Goal: Task Accomplishment & Management: Use online tool/utility

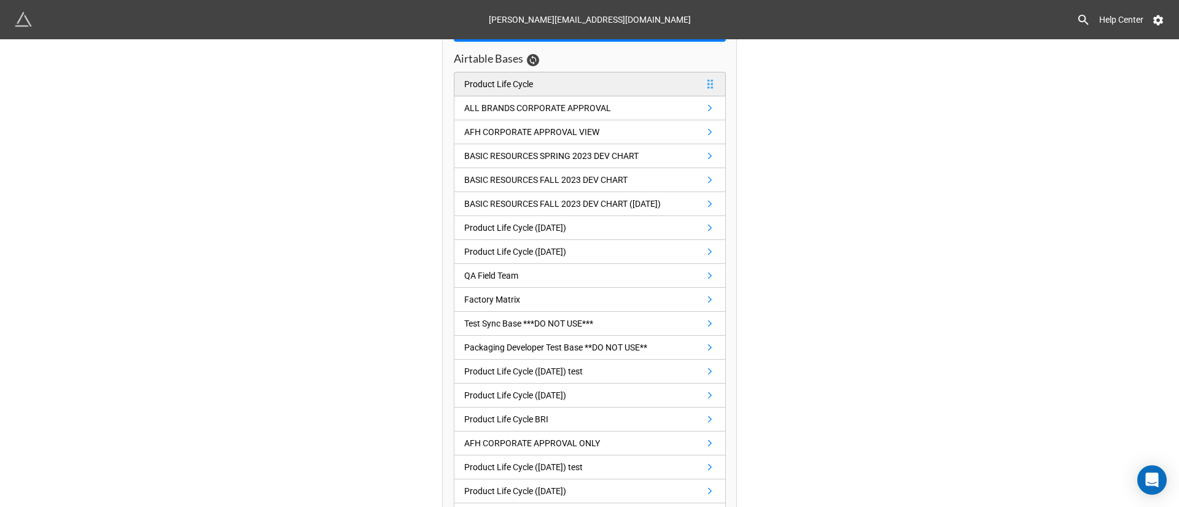
scroll to position [184, 0]
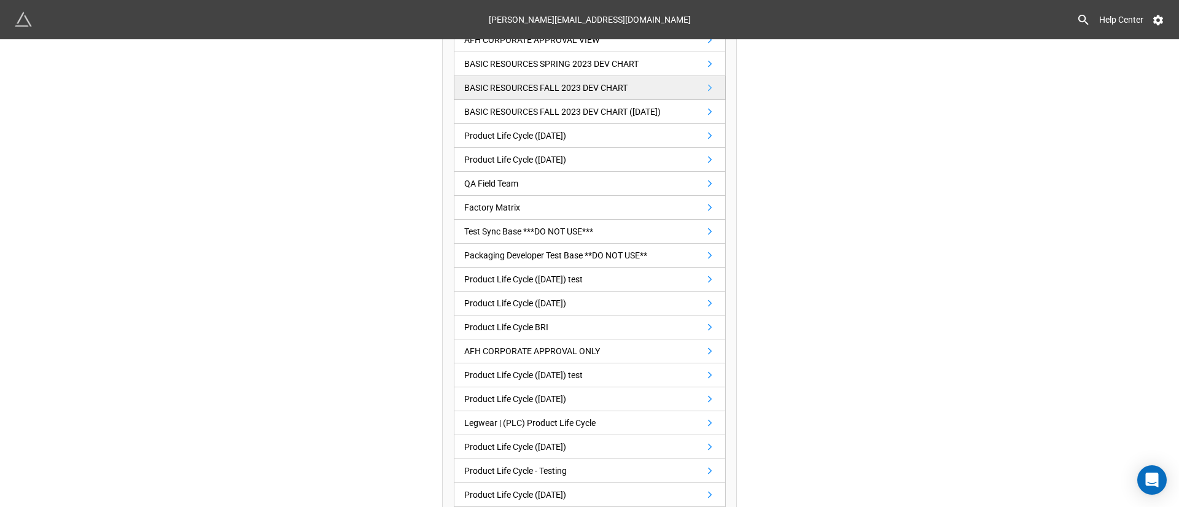
click at [534, 91] on div "BASIC RESOURCES FALL 2023 DEV CHART" at bounding box center [545, 88] width 163 height 14
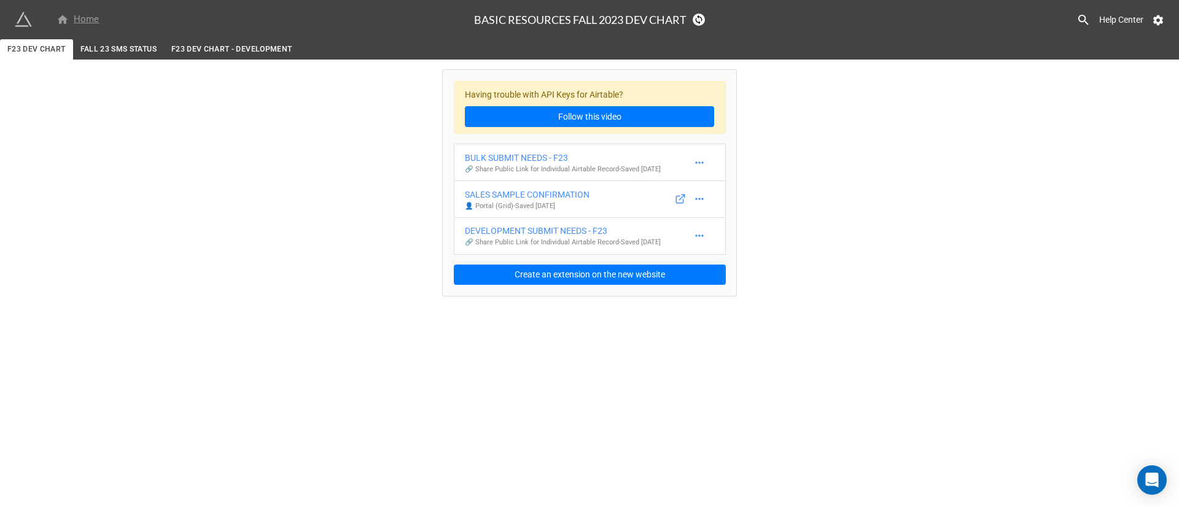
click at [90, 16] on div "Home" at bounding box center [77, 19] width 42 height 15
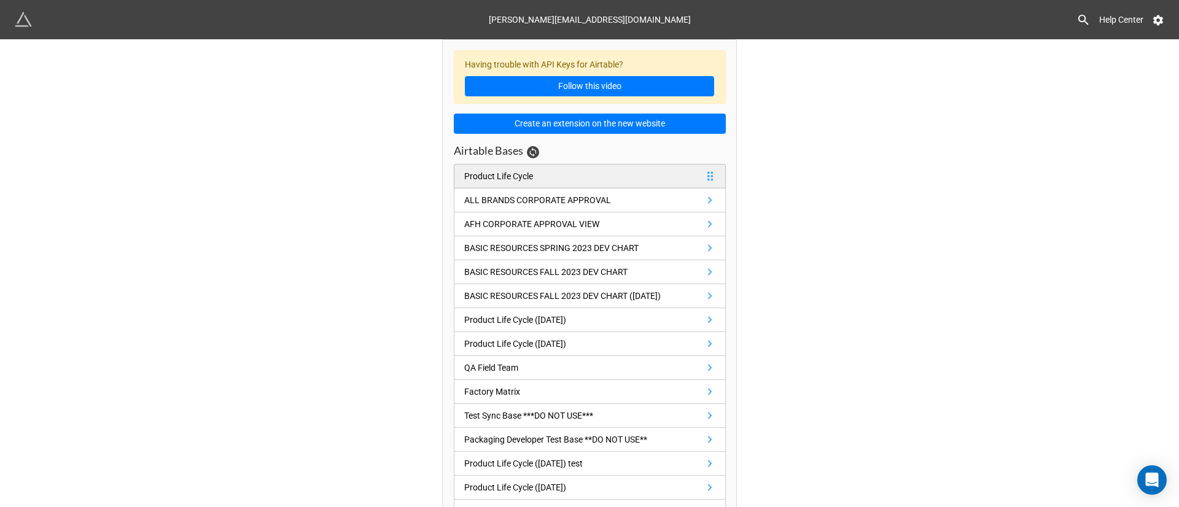
click at [518, 170] on div "Product Life Cycle" at bounding box center [498, 176] width 69 height 14
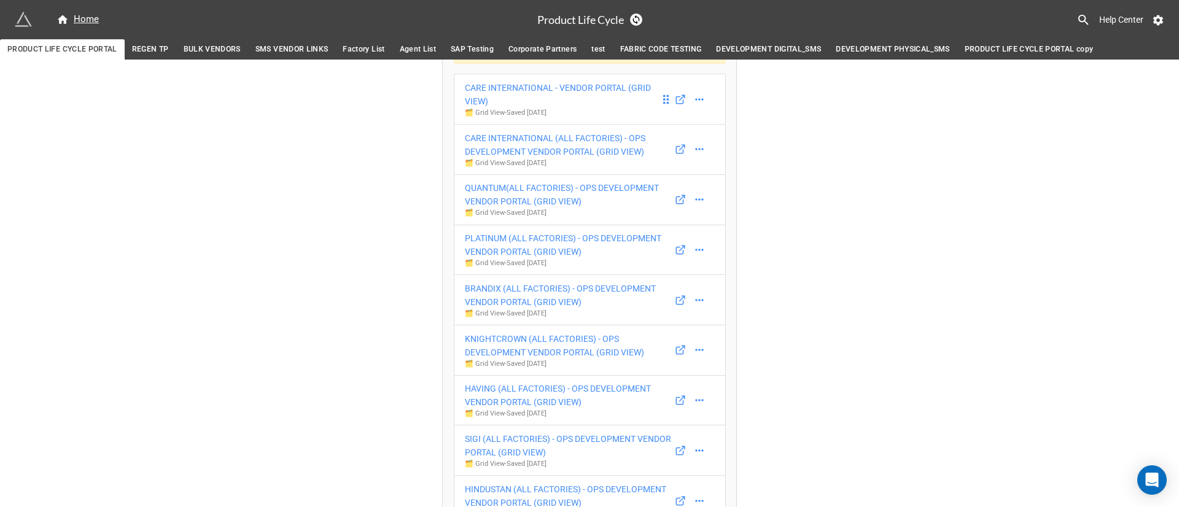
scroll to position [92, 0]
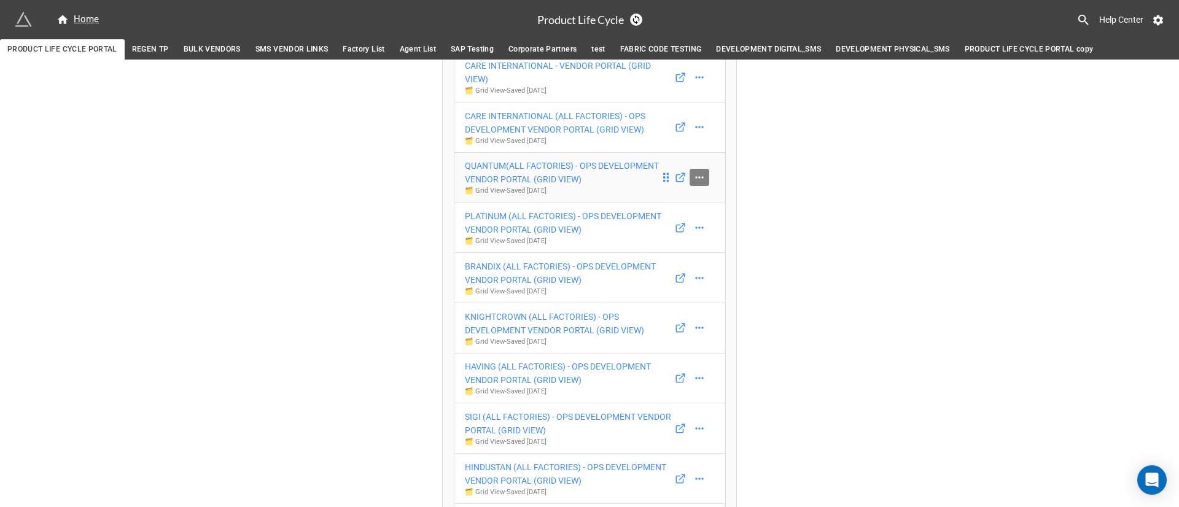
click at [698, 172] on icon at bounding box center [699, 177] width 12 height 12
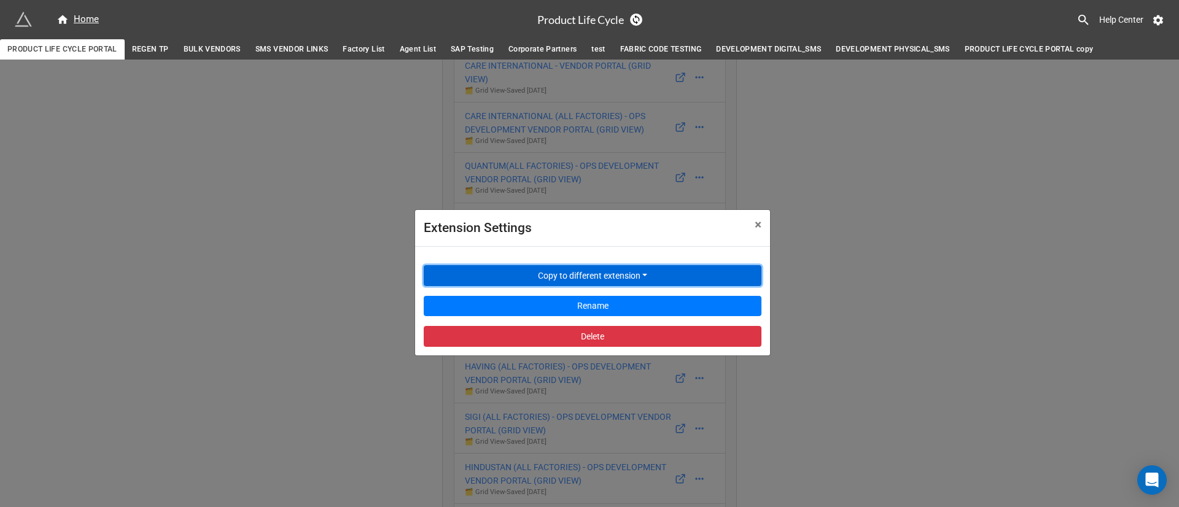
click at [652, 273] on button "Copy to different extension" at bounding box center [593, 275] width 338 height 21
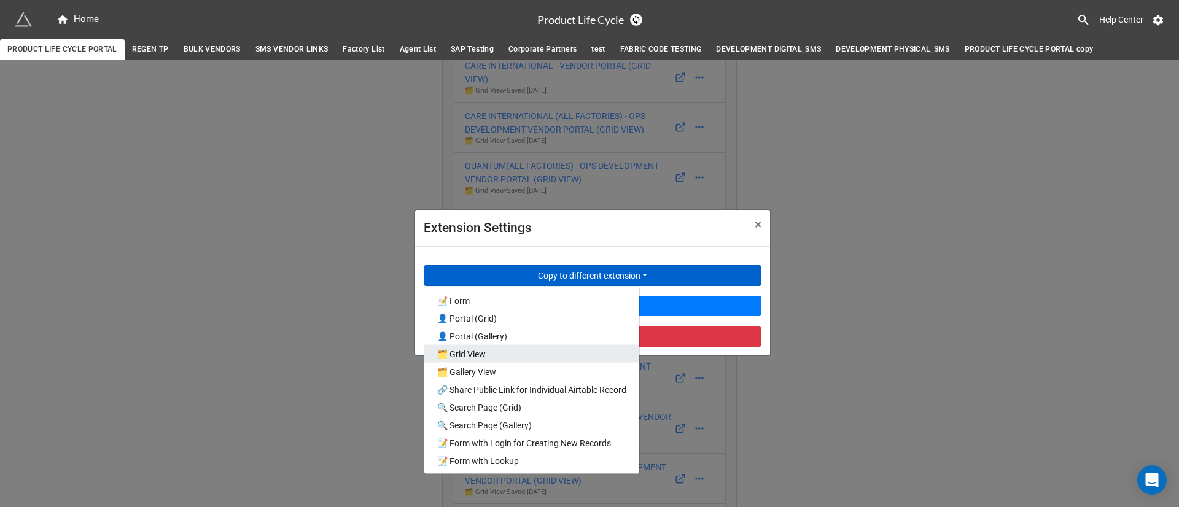
click at [556, 361] on link "🗂️ Grid View" at bounding box center [531, 354] width 215 height 18
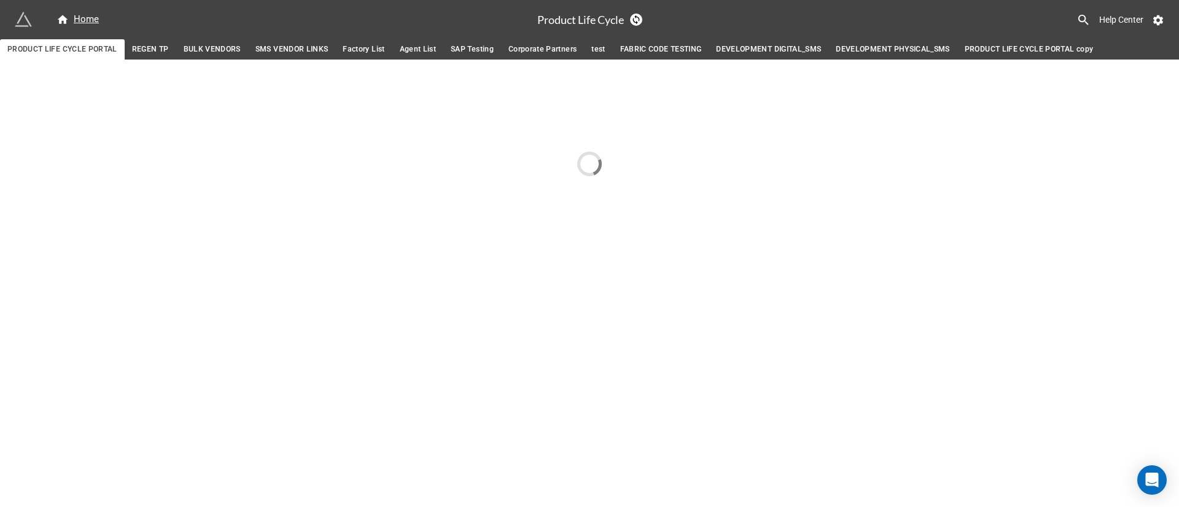
scroll to position [0, 0]
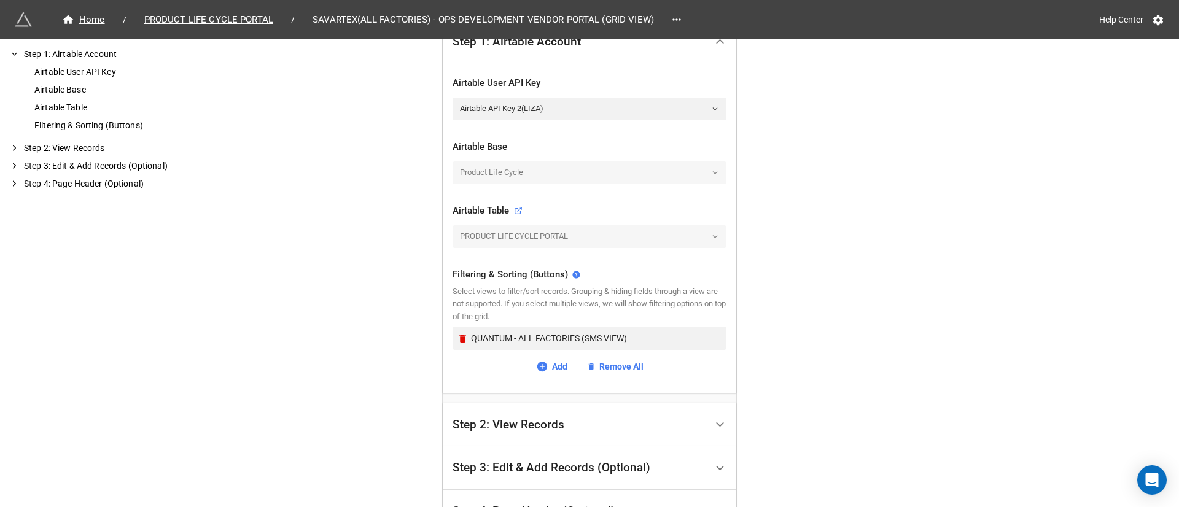
scroll to position [276, 0]
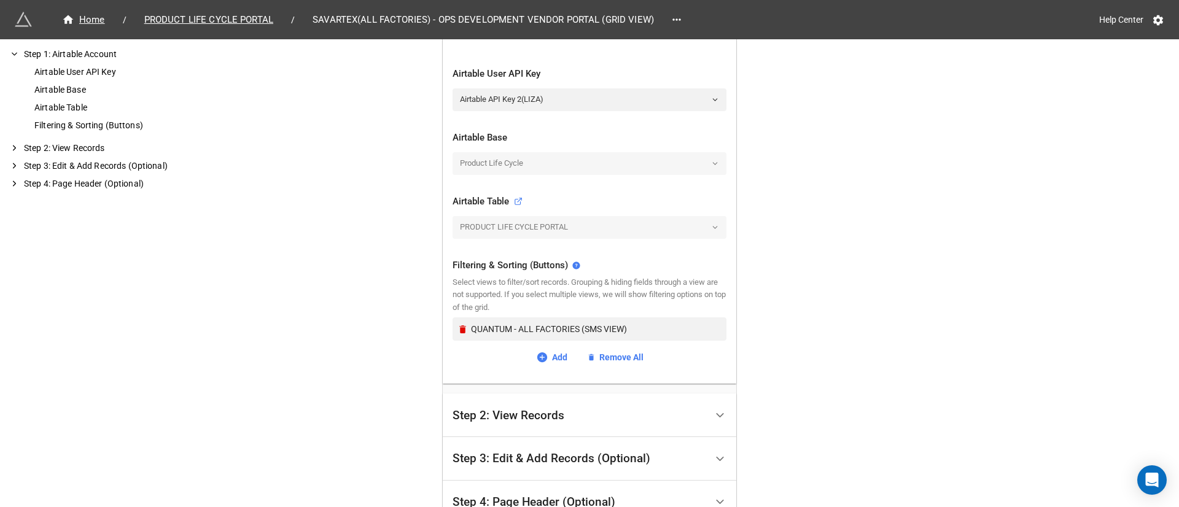
click at [547, 349] on div "QUANTUM - ALL FACTORIES (SMS VIEW) Add Remove All" at bounding box center [590, 341] width 274 height 47
click at [548, 355] on link "Add" at bounding box center [551, 358] width 31 height 14
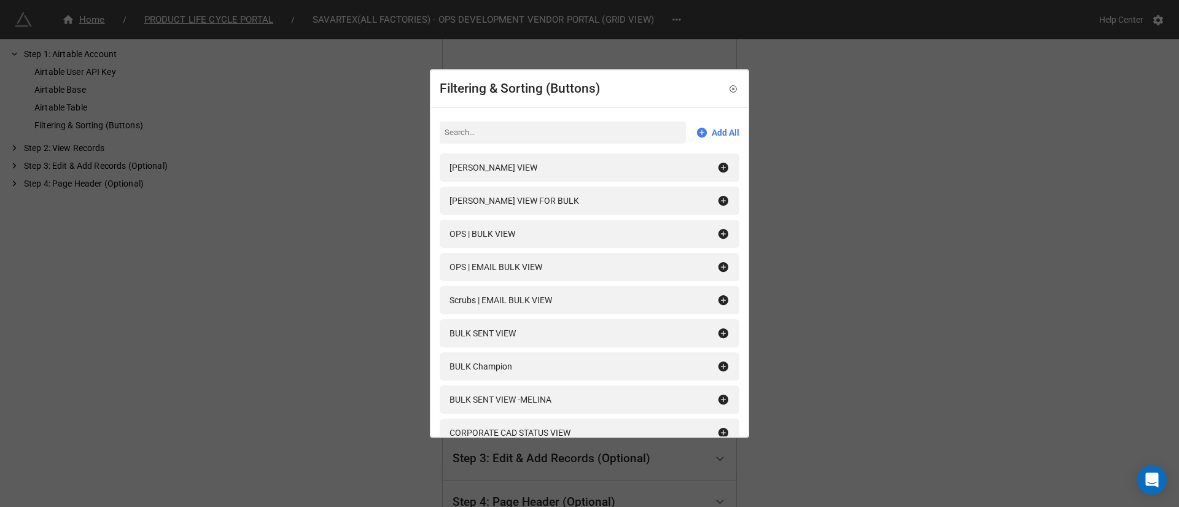
click at [510, 134] on input at bounding box center [563, 133] width 246 height 22
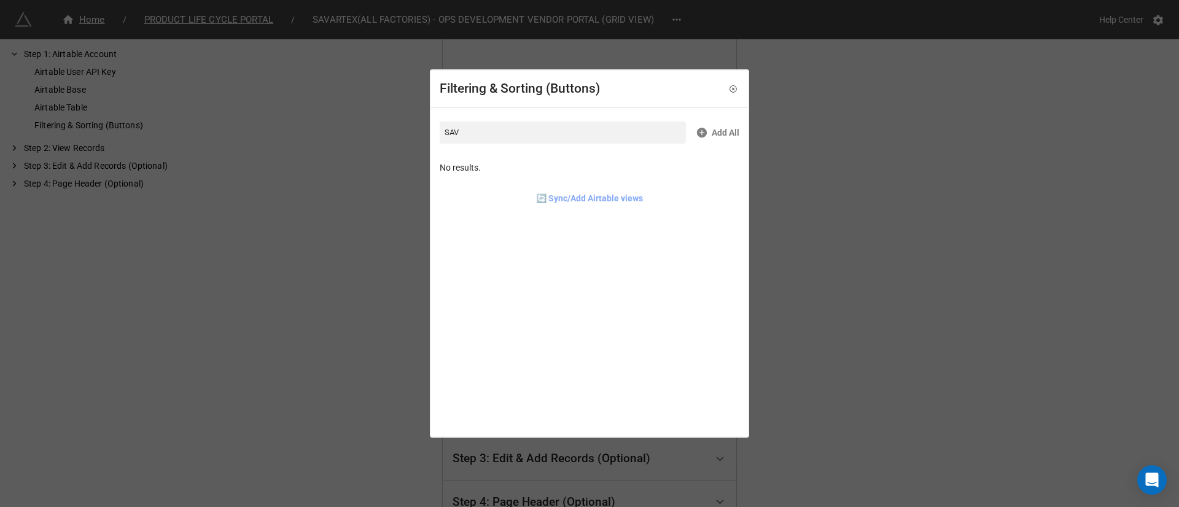
type input "SAV"
click at [593, 198] on link "🔄 Sync/Add Airtable views" at bounding box center [589, 199] width 107 height 14
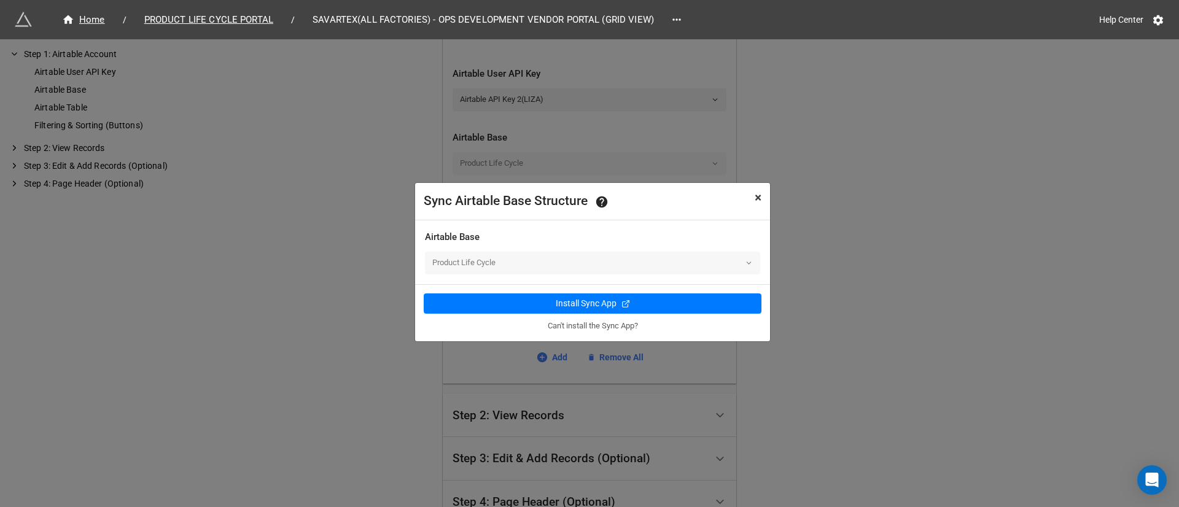
click at [758, 197] on span "×" at bounding box center [758, 197] width 7 height 15
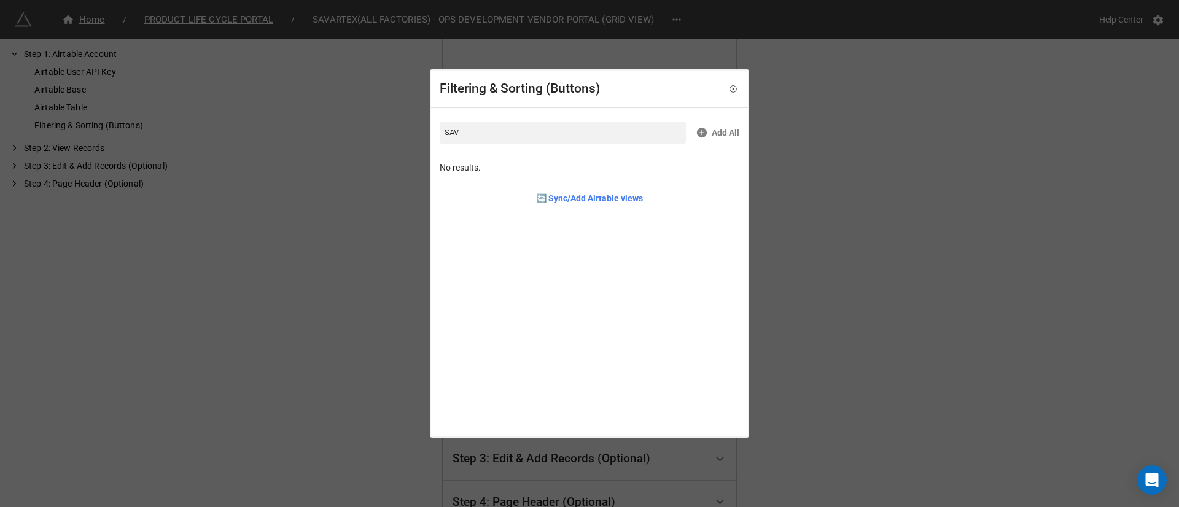
click at [729, 87] on icon at bounding box center [733, 89] width 9 height 9
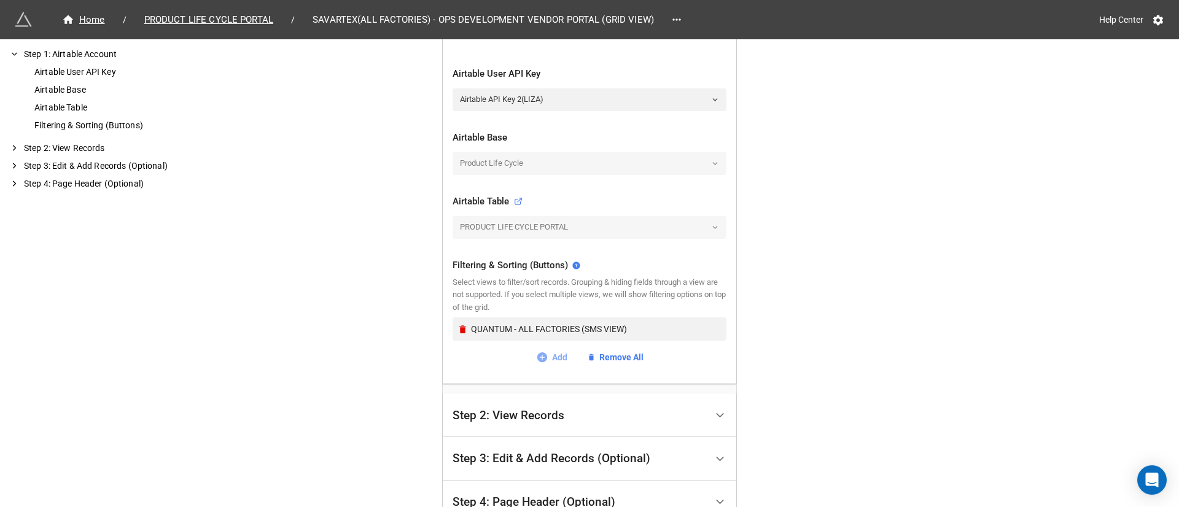
click at [555, 354] on link "Add" at bounding box center [551, 358] width 31 height 14
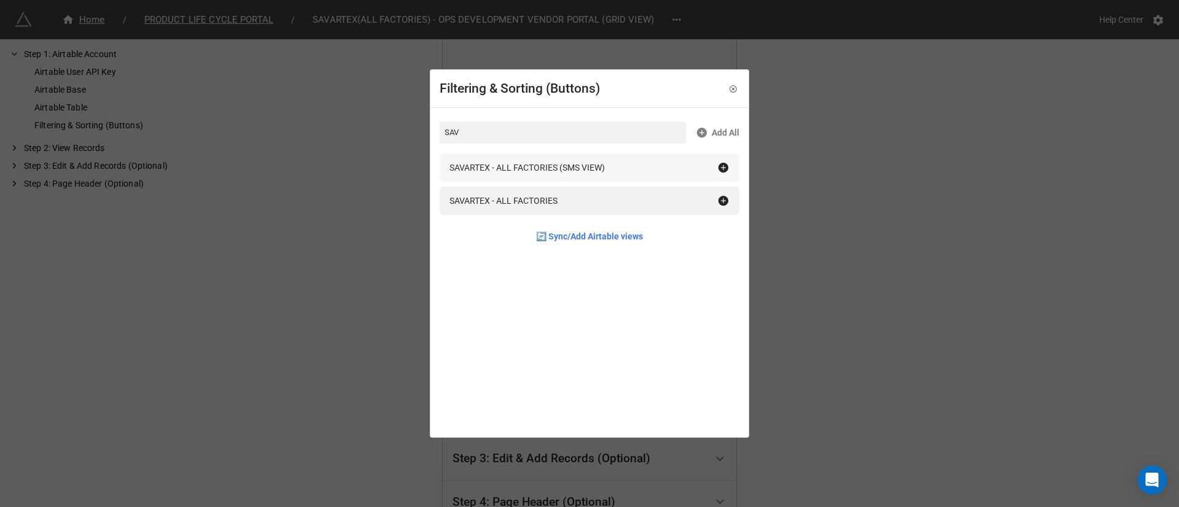
type input "SAV"
click at [719, 165] on icon at bounding box center [724, 168] width 10 height 10
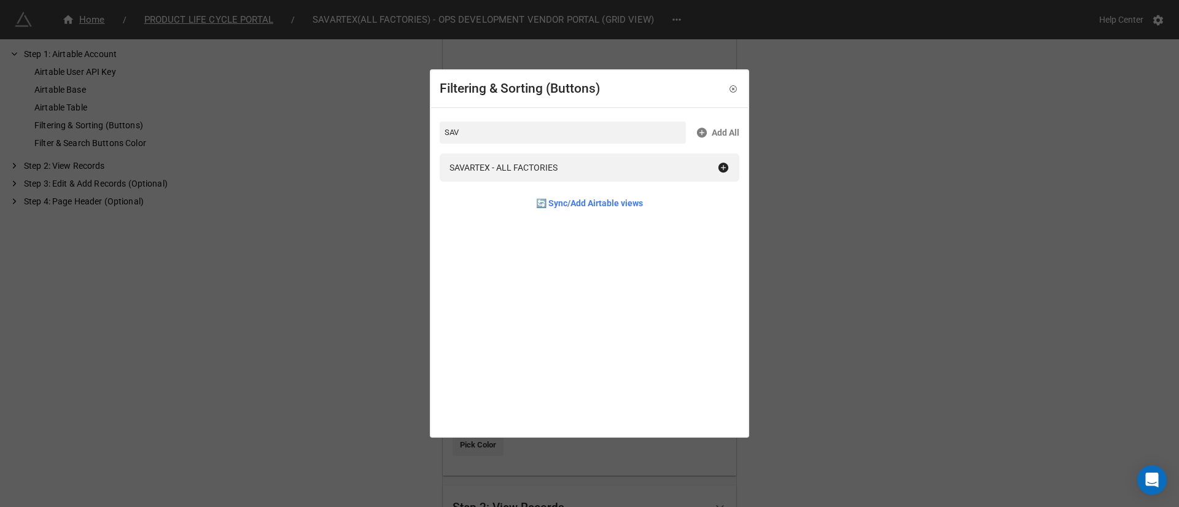
click at [349, 301] on div "Filtering & Sorting (Buttons) SAV Add All SAVARTEX - ALL FACTORIES 🔄 Sync/Add A…" at bounding box center [589, 253] width 1179 height 507
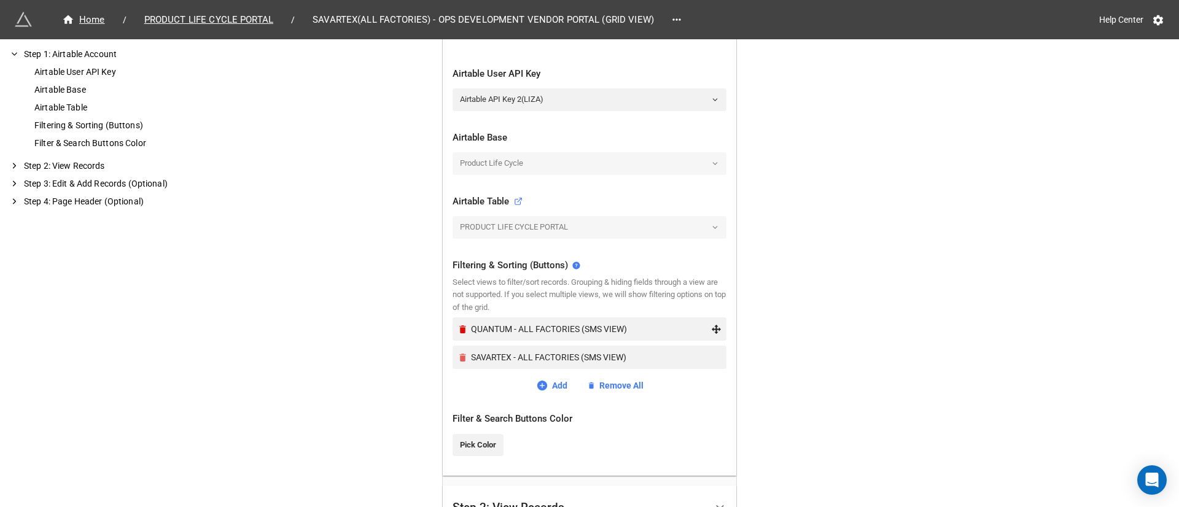
click at [462, 329] on icon "Remove" at bounding box center [463, 329] width 10 height 10
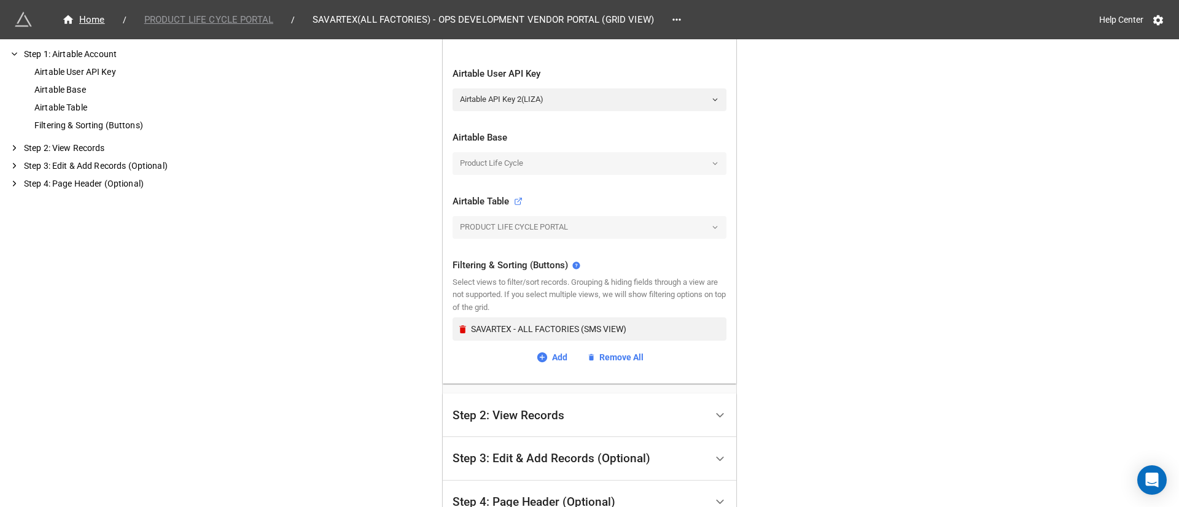
click at [201, 20] on span "PRODUCT LIFE CYCLE PORTAL" at bounding box center [209, 20] width 144 height 14
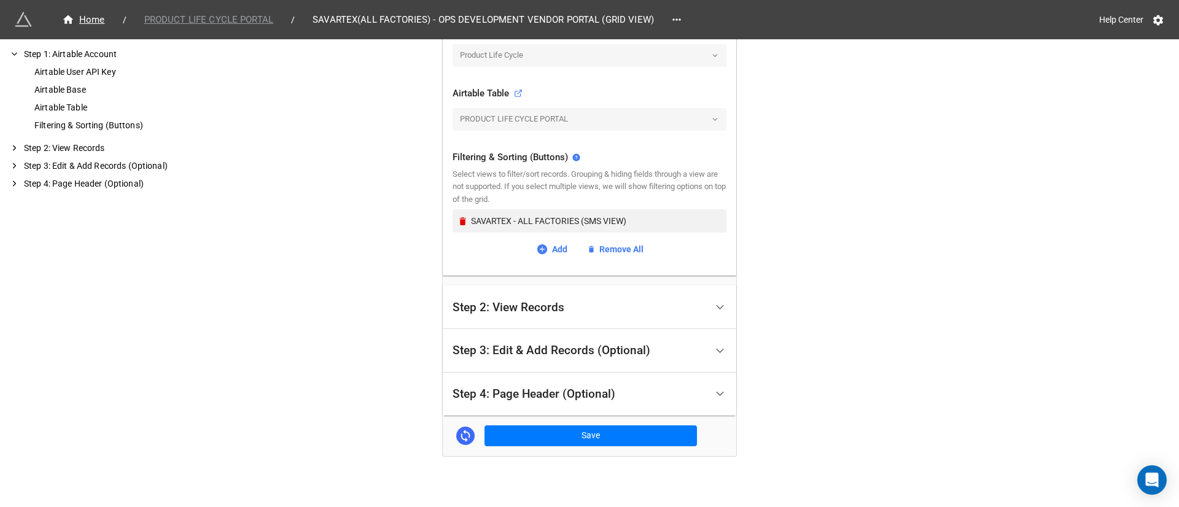
scroll to position [392, 0]
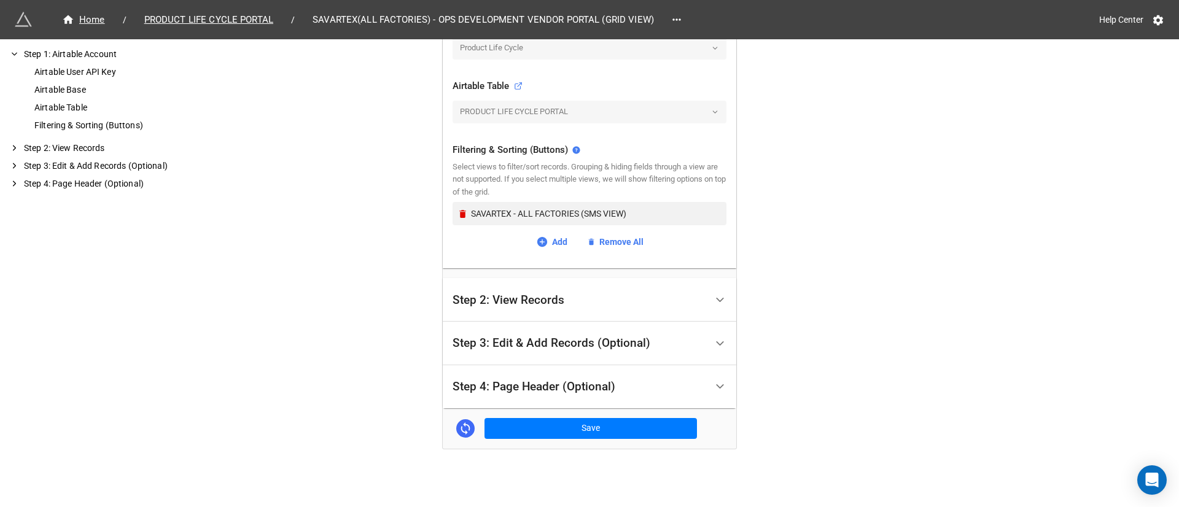
click at [618, 438] on div "Home / PRODUCT LIFE CYCLE PORTAL / SAVARTEX(ALL FACTORIES) - OPS DEVELOPMENT VE…" at bounding box center [590, 48] width 294 height 801
click at [617, 431] on button "Save" at bounding box center [591, 428] width 212 height 21
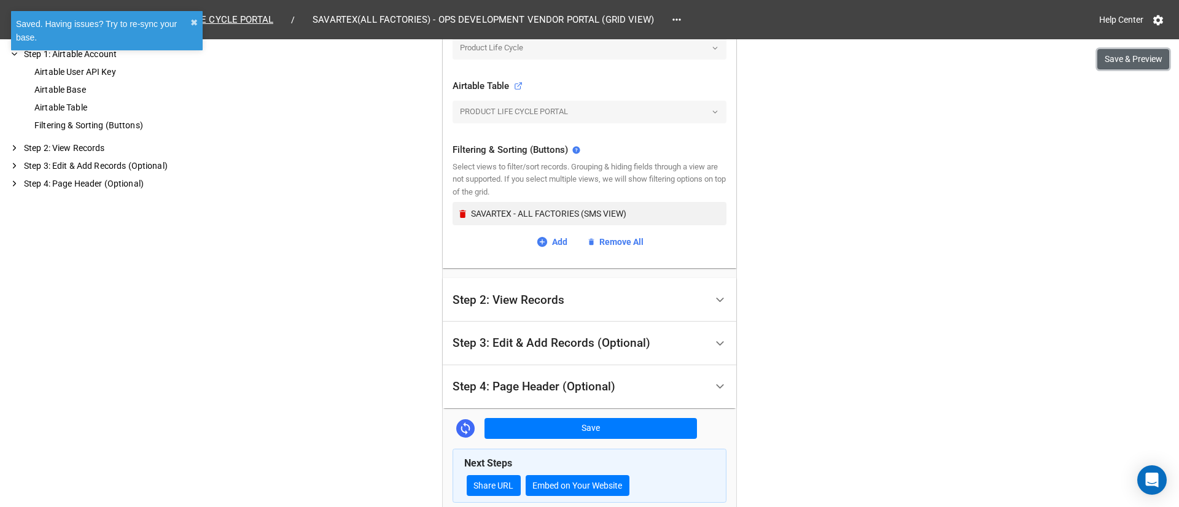
click at [1139, 61] on button "Save & Preview" at bounding box center [1133, 59] width 72 height 21
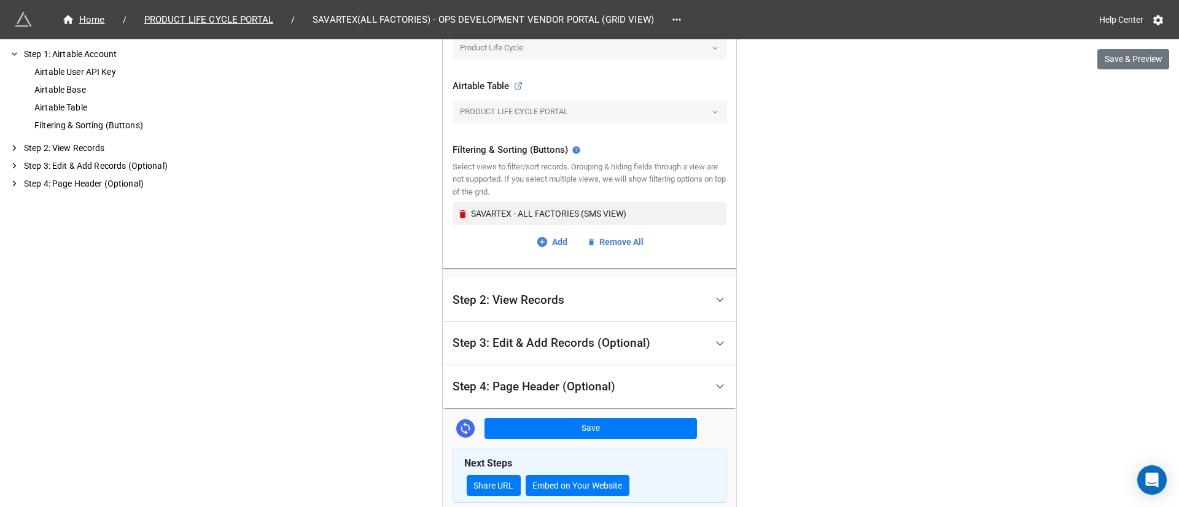
click at [502, 19] on span "SAVARTEX(ALL FACTORIES) - OPS DEVELOPMENT VENDOR PORTAL (GRID VIEW)" at bounding box center [483, 20] width 356 height 14
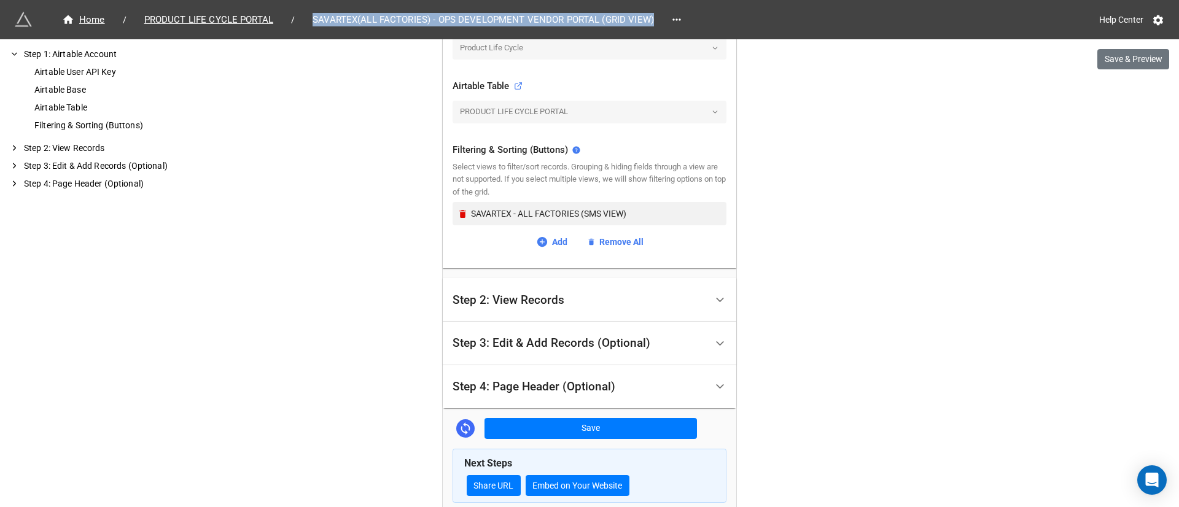
click at [502, 19] on span "SAVARTEX(ALL FACTORIES) - OPS DEVELOPMENT VENDOR PORTAL (GRID VIEW)" at bounding box center [483, 20] width 356 height 14
copy div "SAVARTEX(ALL FACTORIES) - OPS DEVELOPMENT VENDOR PORTAL (GRID VIEW)"
click at [250, 17] on span "PRODUCT LIFE CYCLE PORTAL" at bounding box center [209, 20] width 144 height 14
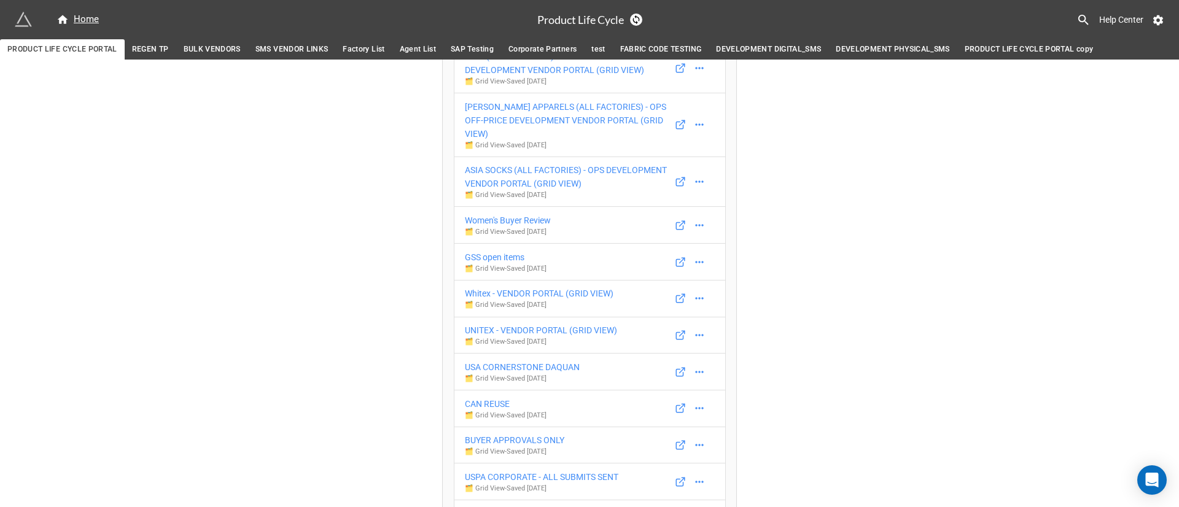
scroll to position [2764, 0]
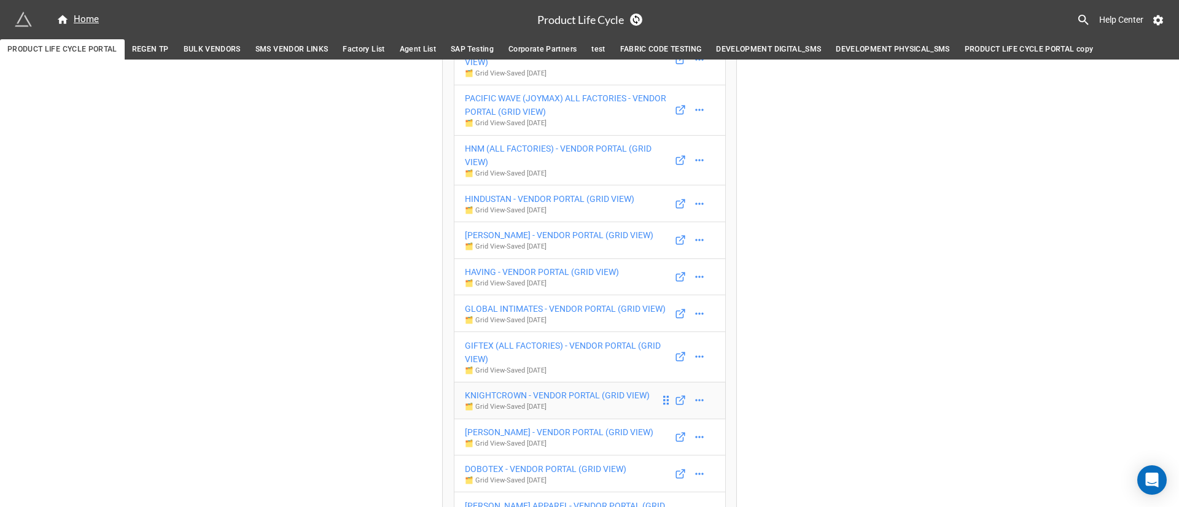
click at [552, 402] on p "🗂️ Grid View - Saved 3 months ago" at bounding box center [557, 407] width 185 height 10
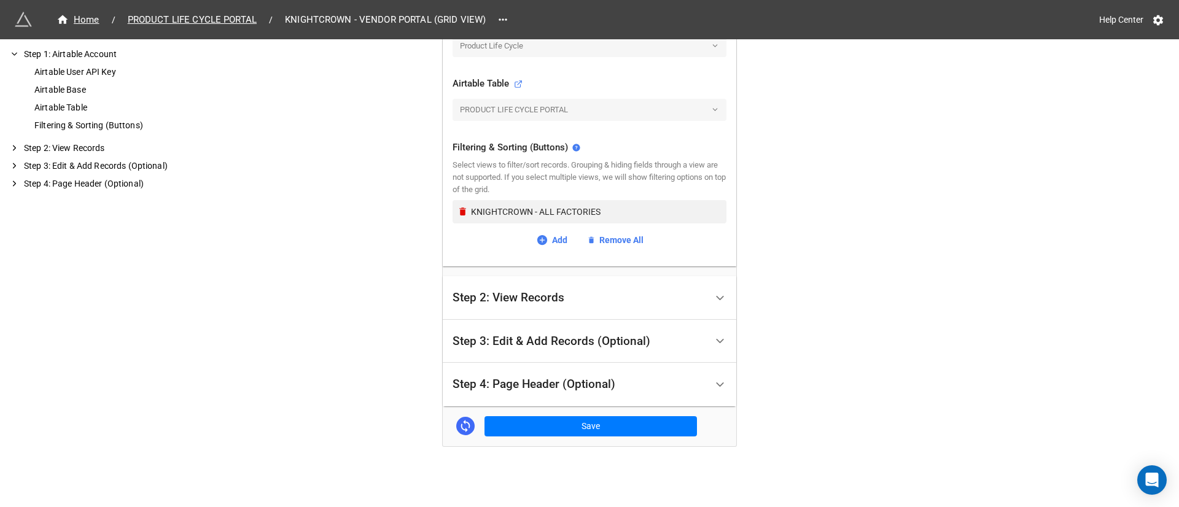
scroll to position [380, 0]
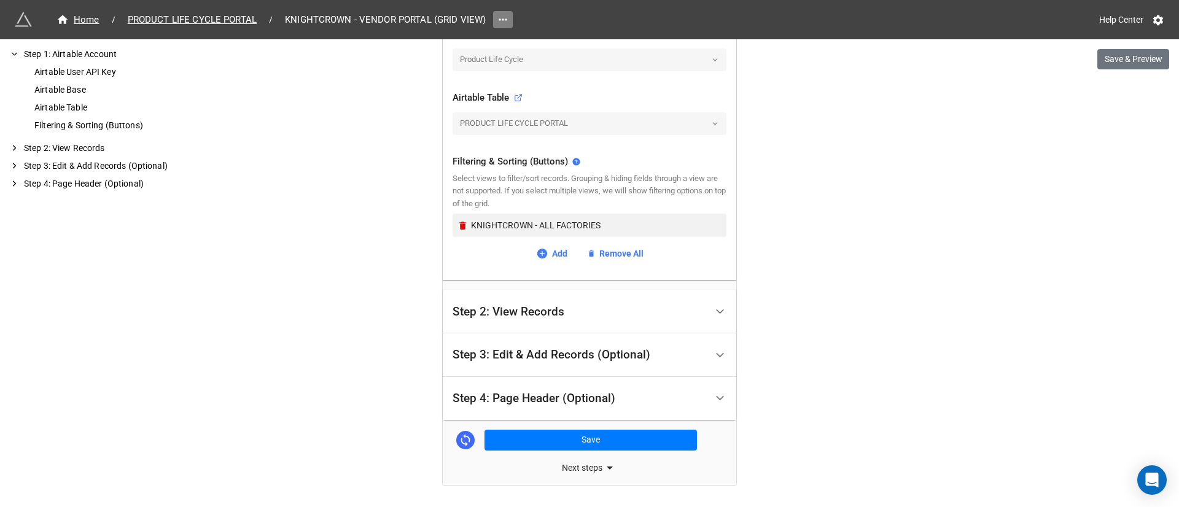
click at [505, 22] on icon at bounding box center [503, 20] width 12 height 12
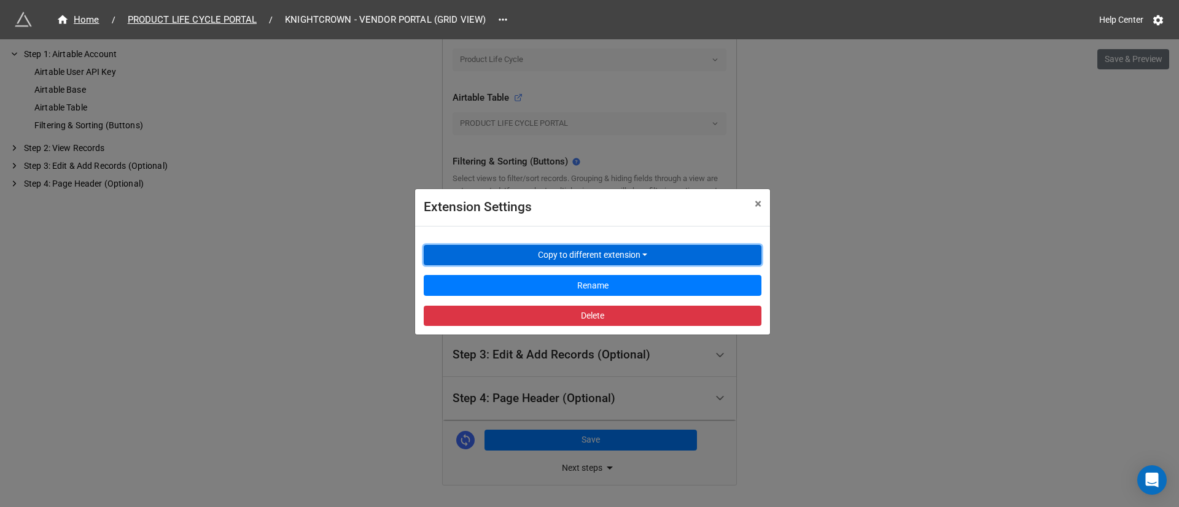
click at [631, 249] on button "Copy to different extension" at bounding box center [593, 255] width 338 height 21
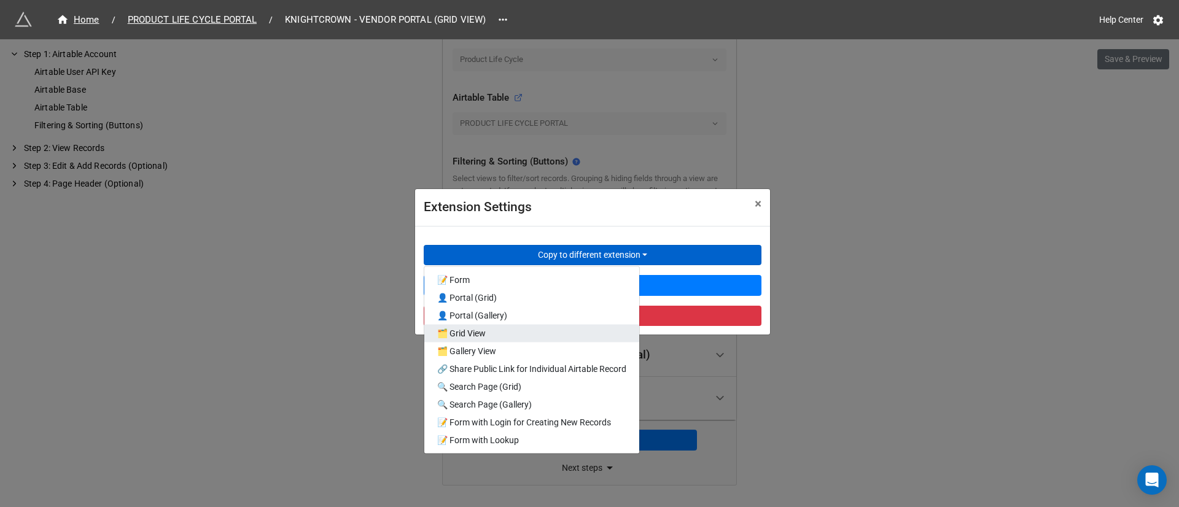
click at [529, 339] on link "🗂️ Grid View" at bounding box center [531, 333] width 215 height 18
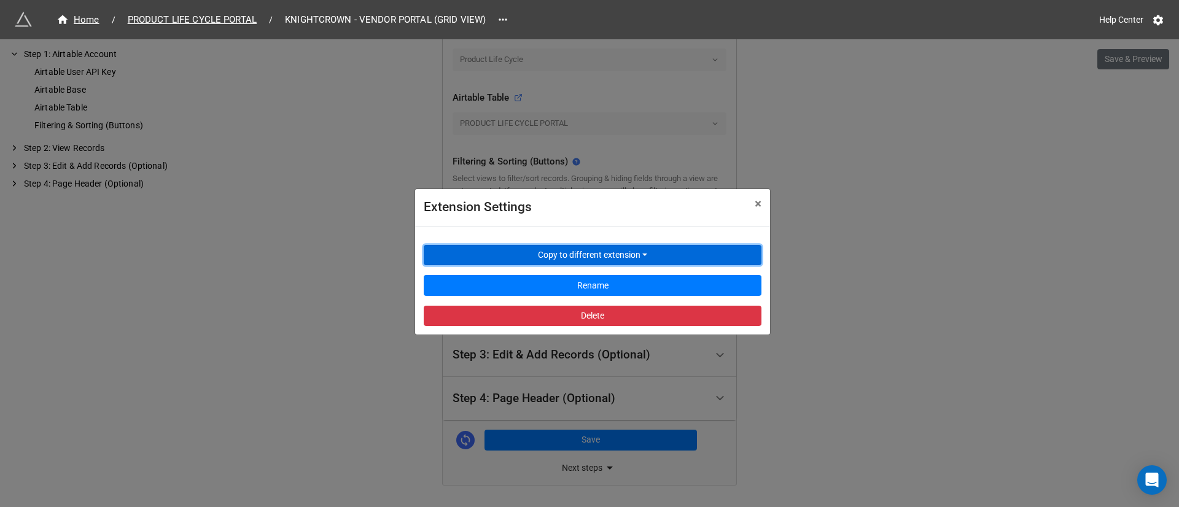
click at [639, 256] on button "Copy to different extension" at bounding box center [593, 255] width 338 height 21
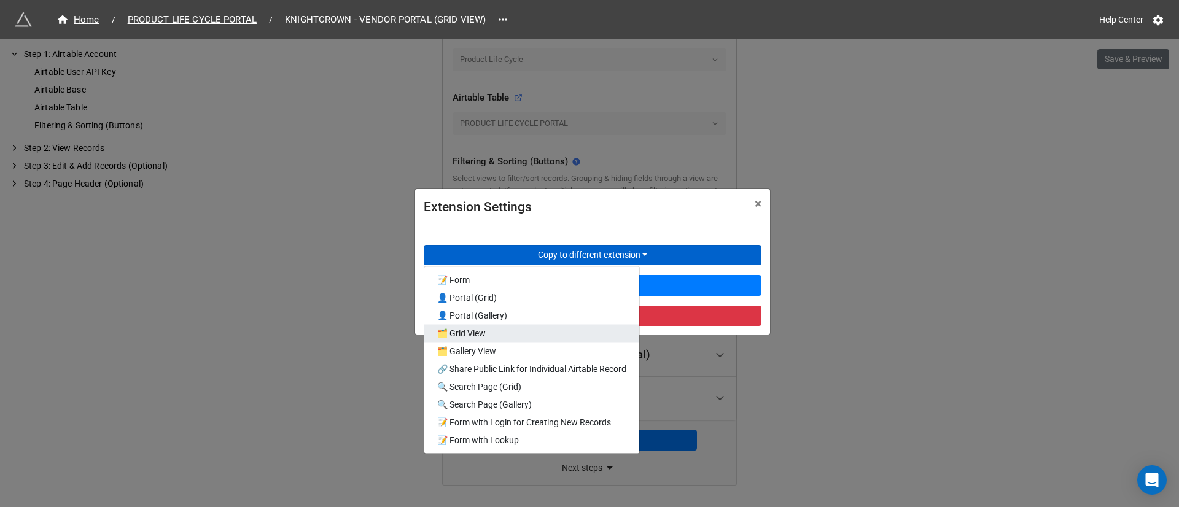
click at [540, 340] on link "🗂️ Grid View" at bounding box center [531, 333] width 215 height 18
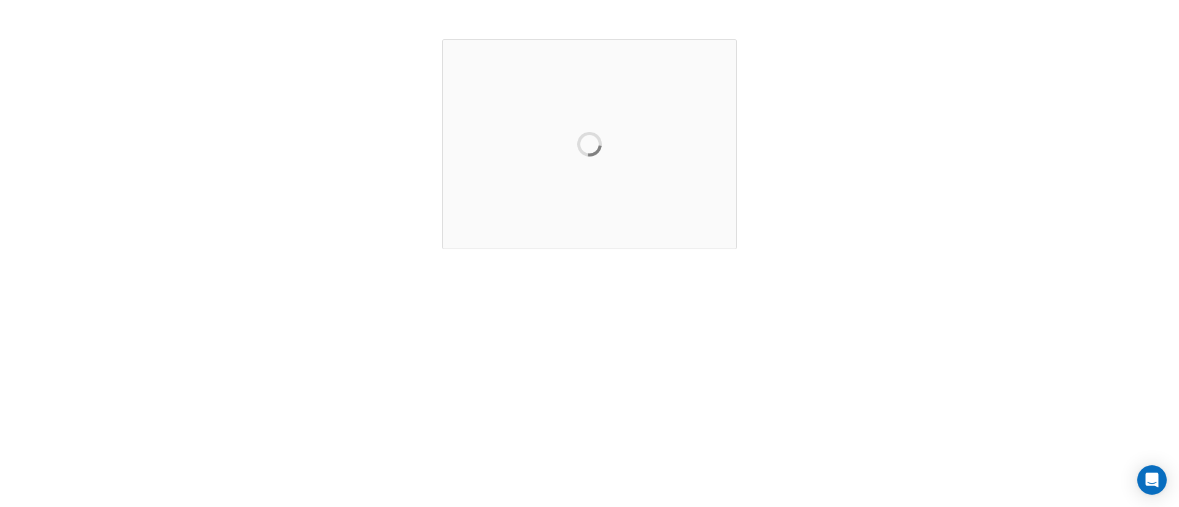
scroll to position [0, 0]
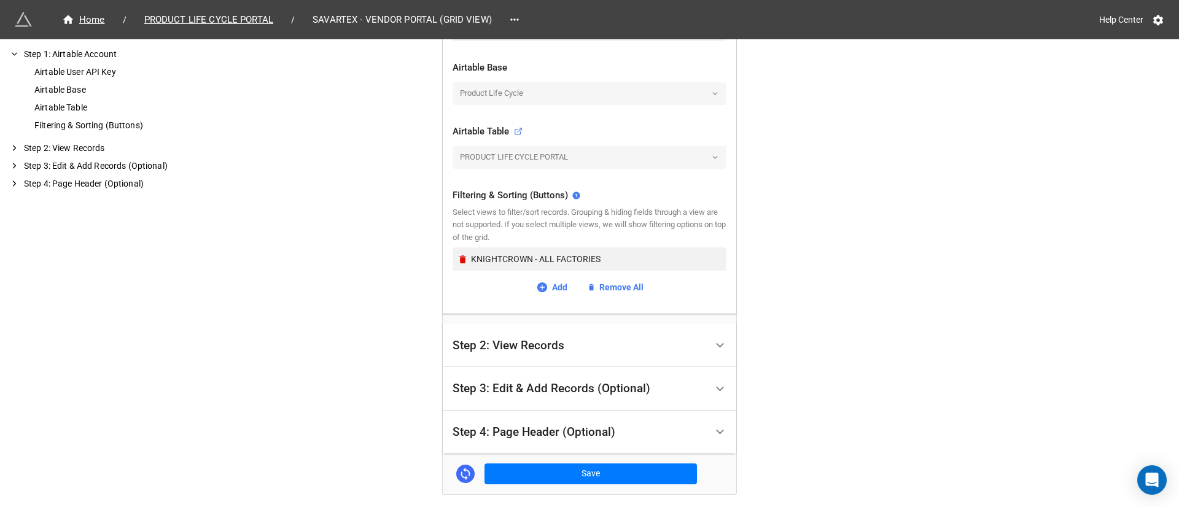
scroll to position [368, 0]
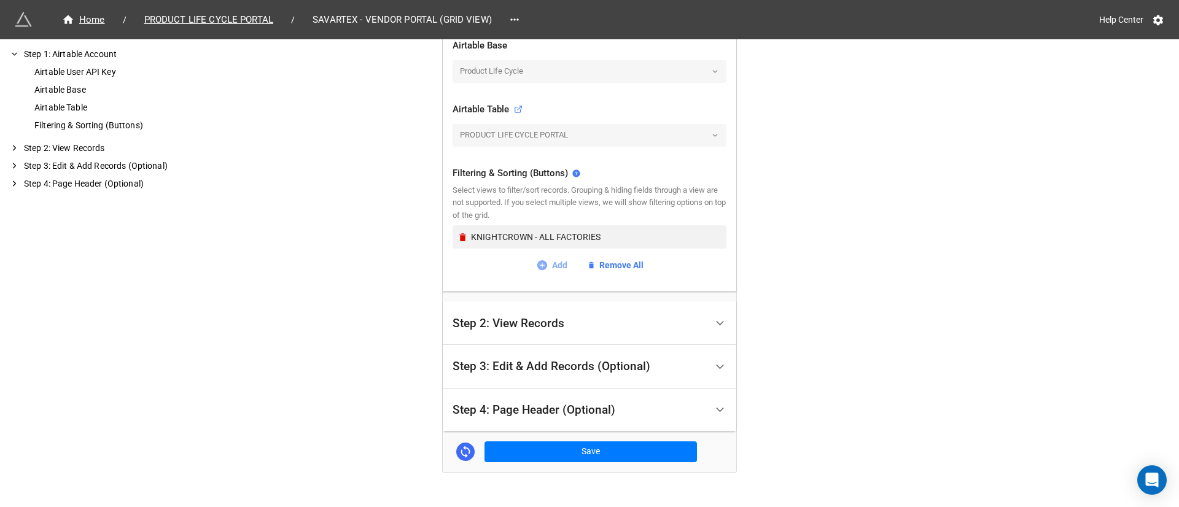
click at [549, 268] on link "Add" at bounding box center [551, 266] width 31 height 14
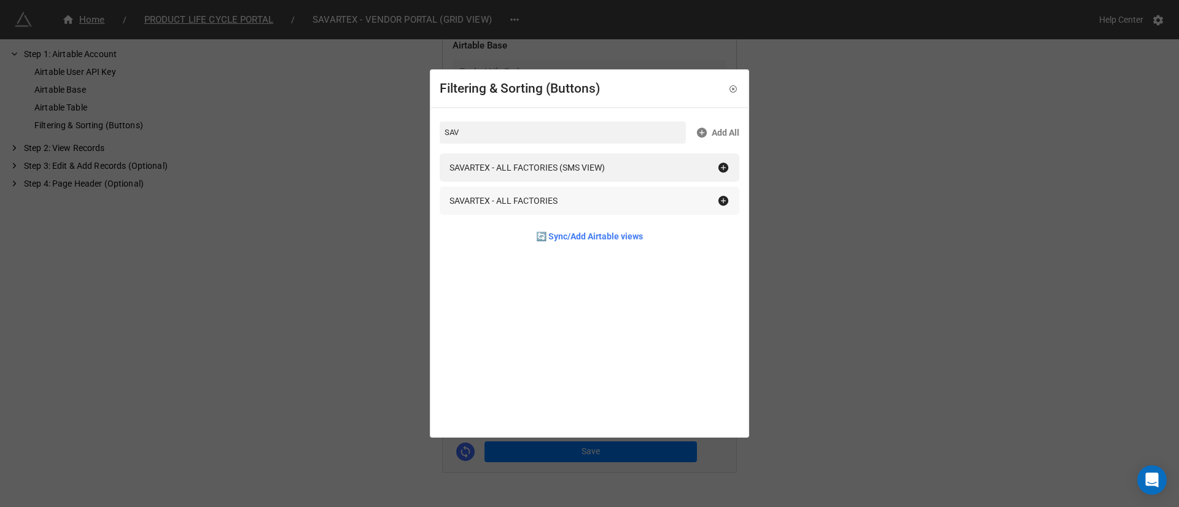
type input "SAV"
click at [719, 200] on icon at bounding box center [724, 201] width 10 height 10
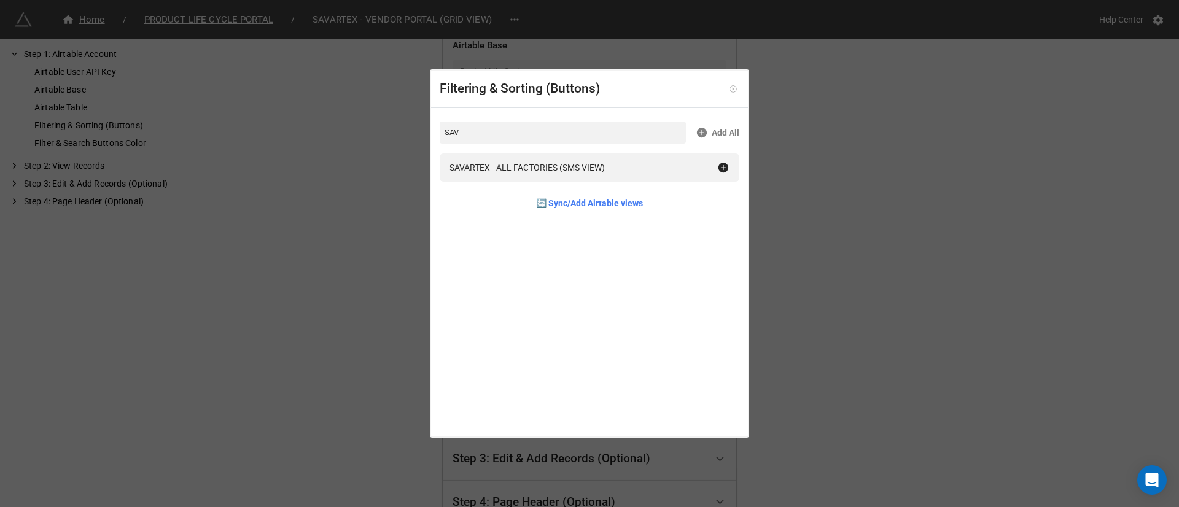
click at [730, 87] on icon at bounding box center [733, 88] width 7 height 7
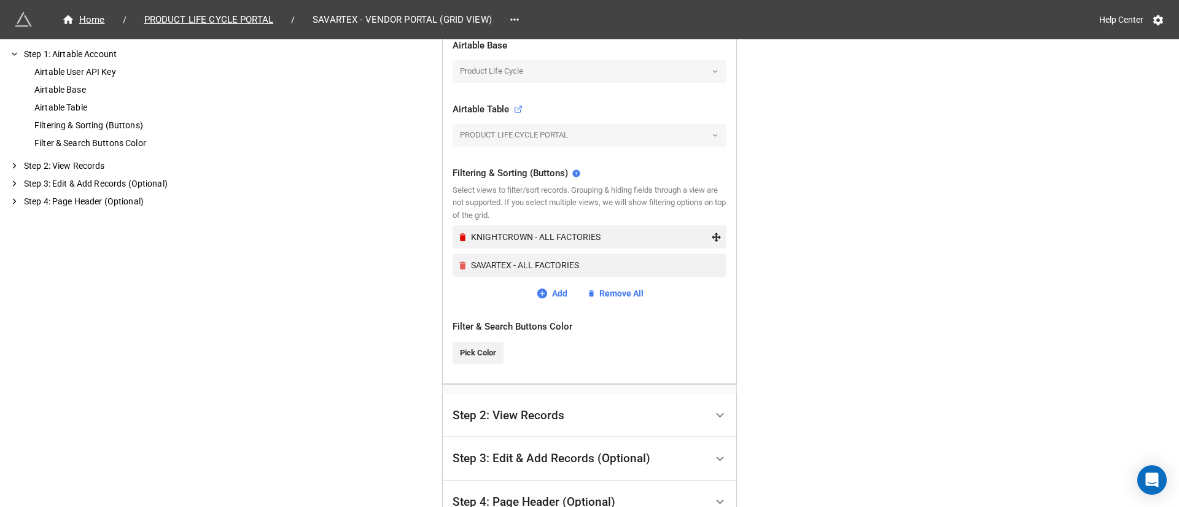
click at [459, 238] on icon "Remove" at bounding box center [462, 237] width 7 height 8
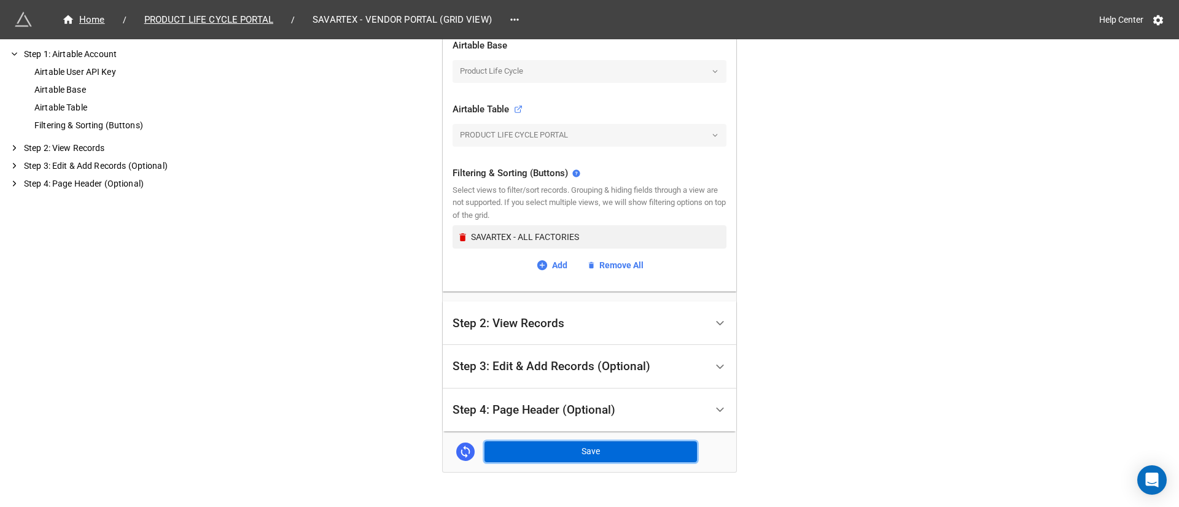
click at [577, 444] on button "Save" at bounding box center [591, 452] width 212 height 21
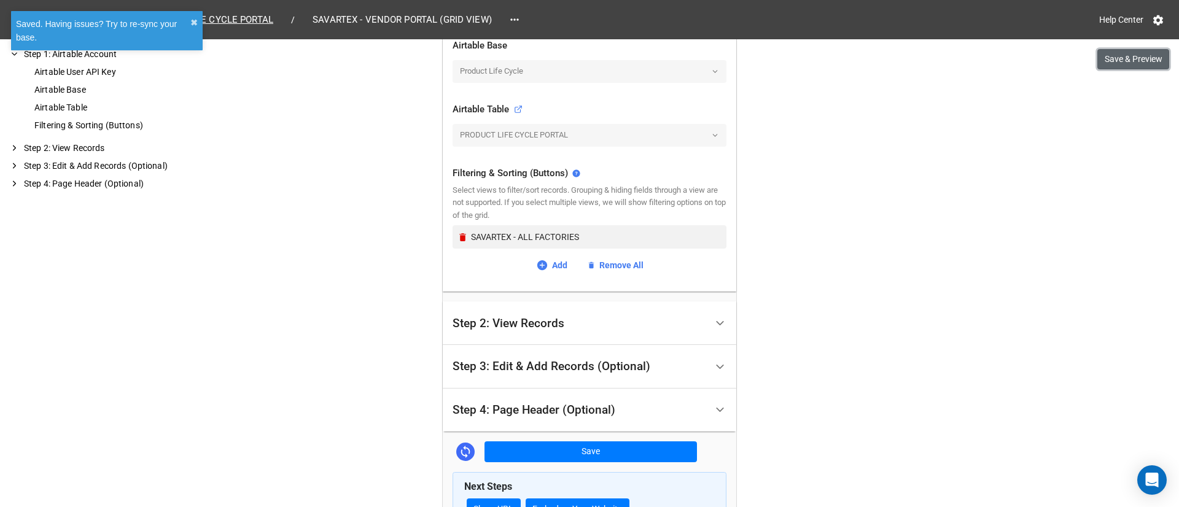
click at [1116, 59] on button "Save & Preview" at bounding box center [1133, 59] width 72 height 21
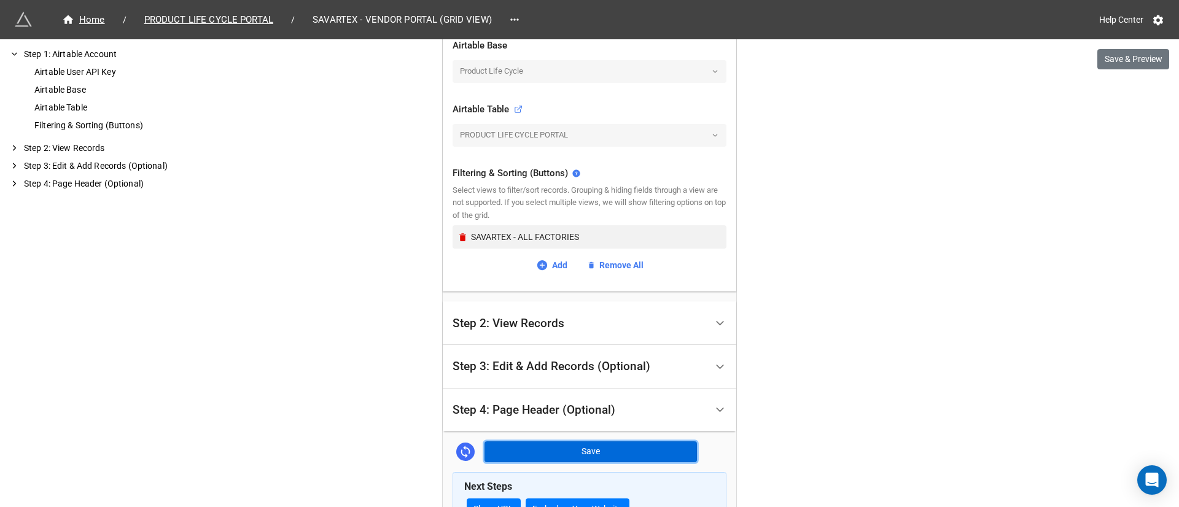
click at [601, 453] on button "Save" at bounding box center [591, 452] width 212 height 21
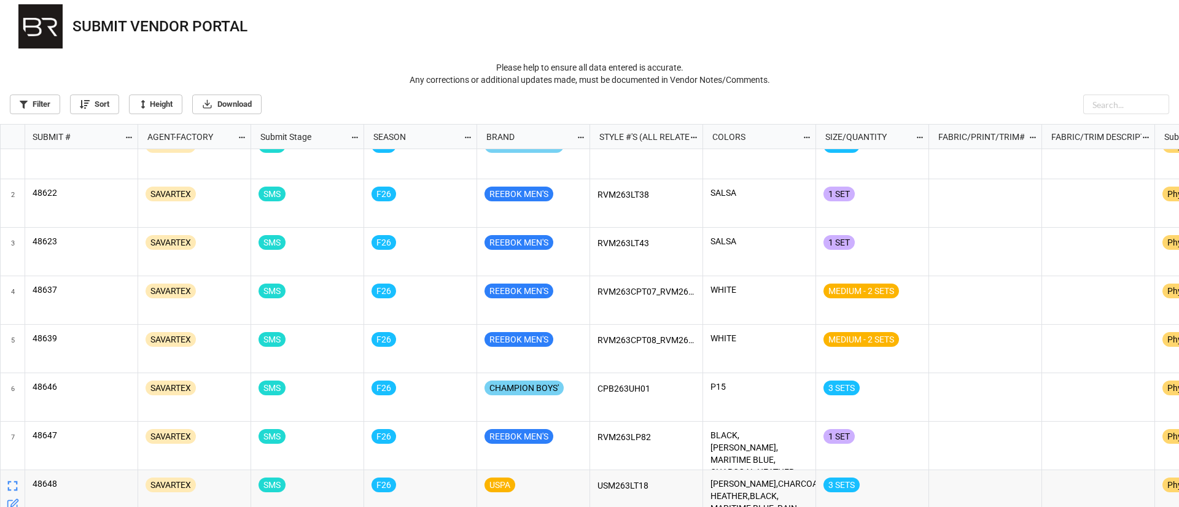
scroll to position [35, 0]
